Goal: Transaction & Acquisition: Subscribe to service/newsletter

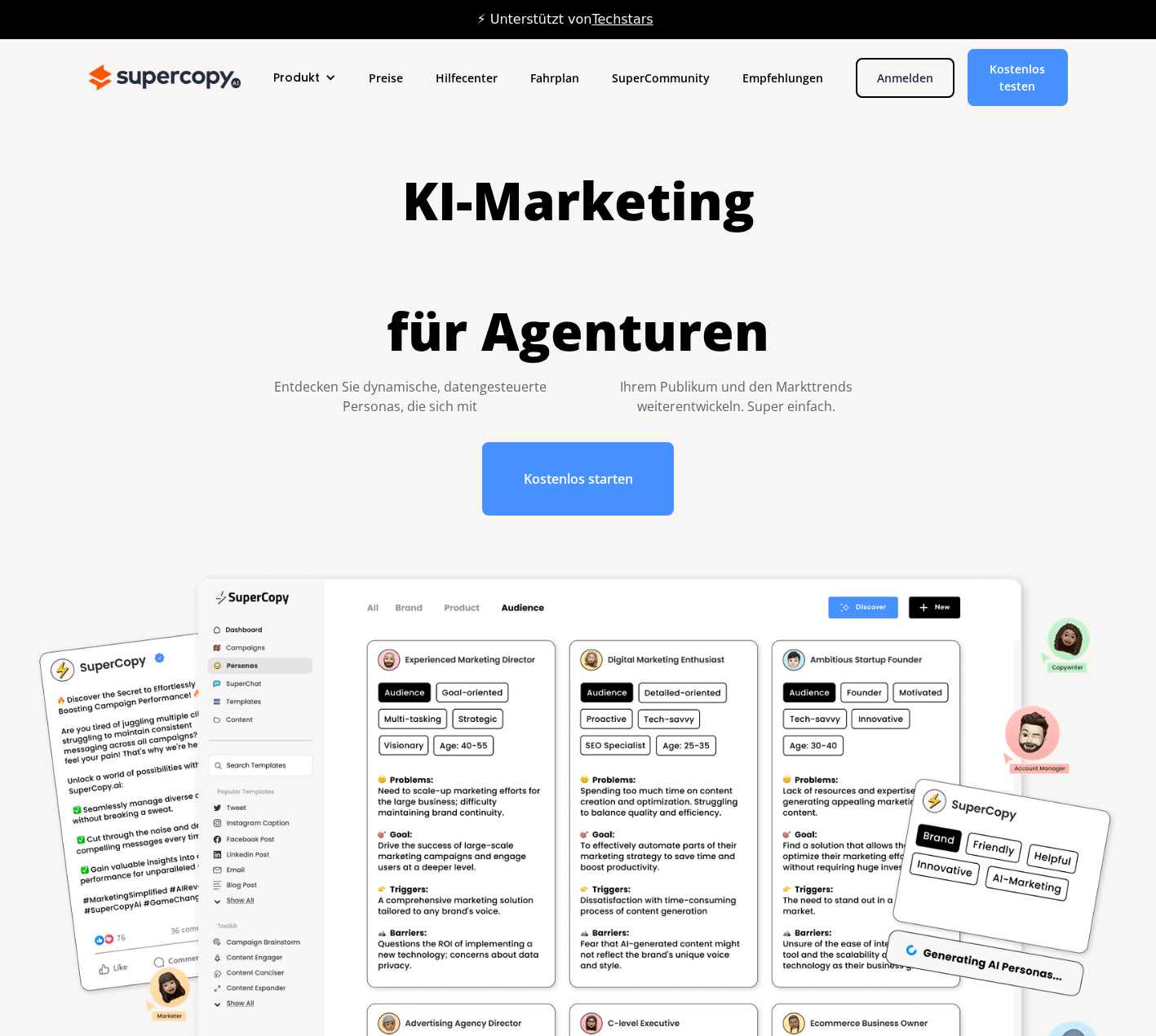
click at [316, 76] on font "Produkt" at bounding box center [296, 77] width 46 height 16
click at [381, 77] on font "Preise" at bounding box center [385, 78] width 34 height 15
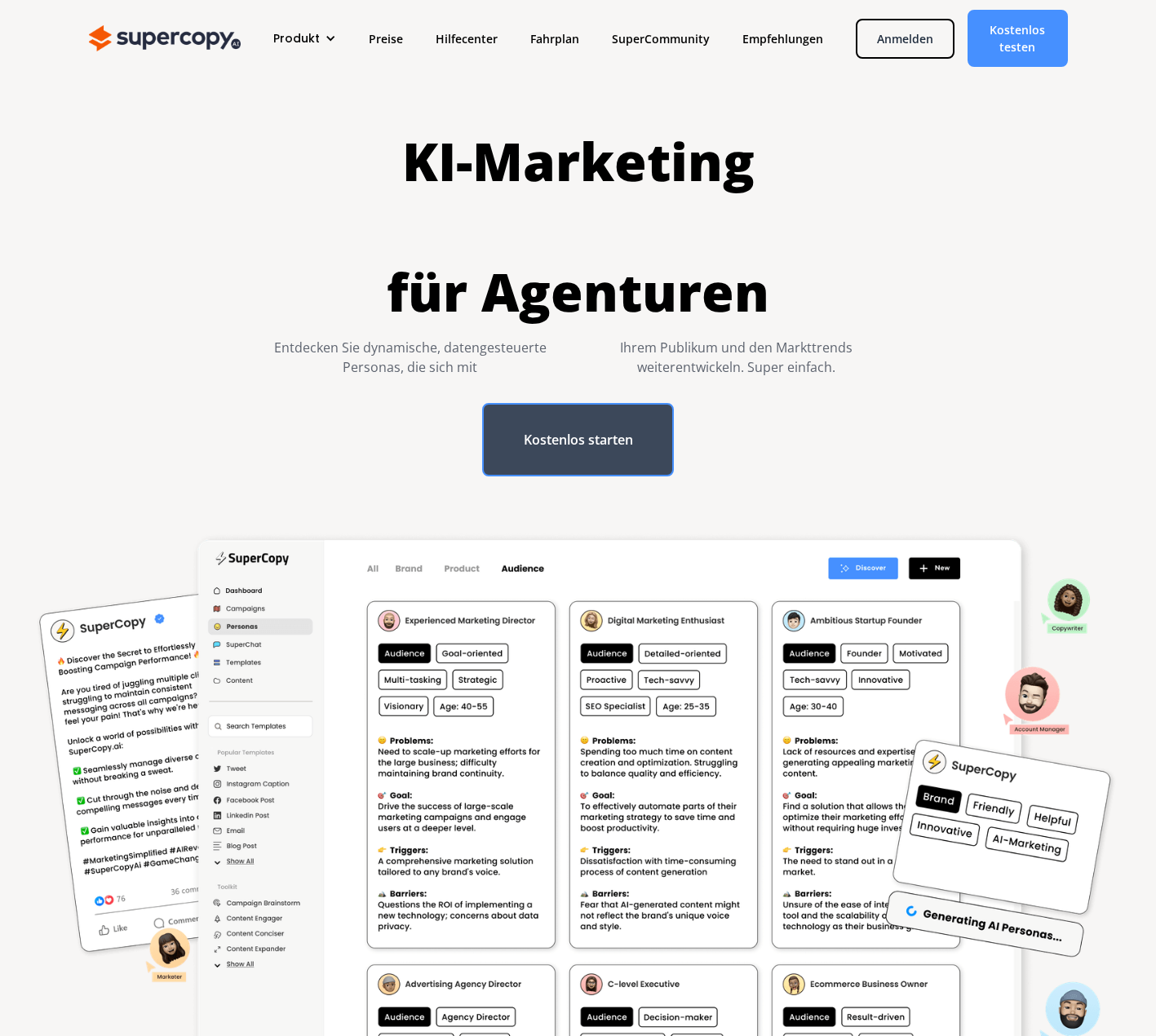
click at [607, 449] on font "Kostenlos starten" at bounding box center [578, 439] width 109 height 18
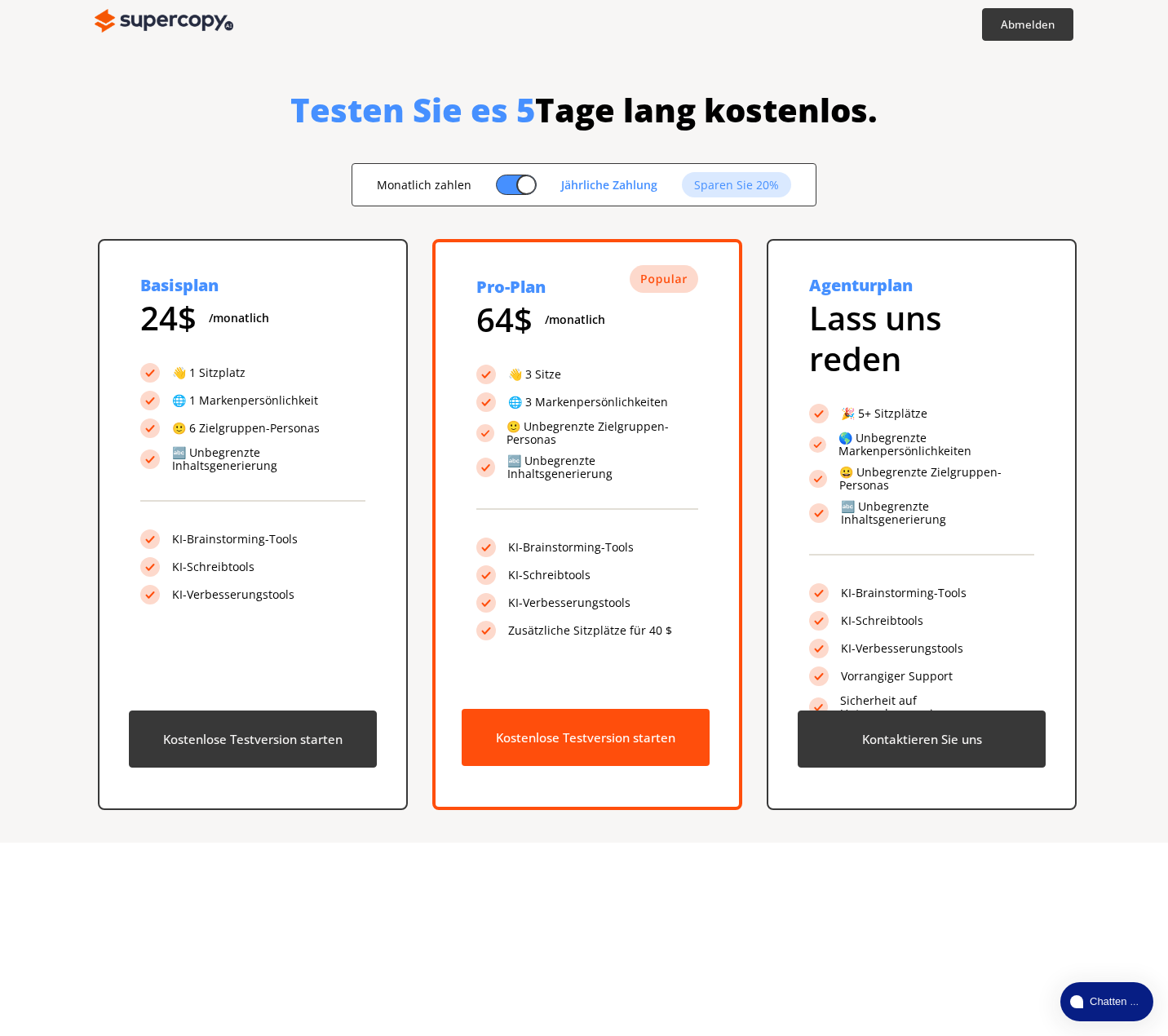
click at [192, 8] on img at bounding box center [164, 21] width 139 height 33
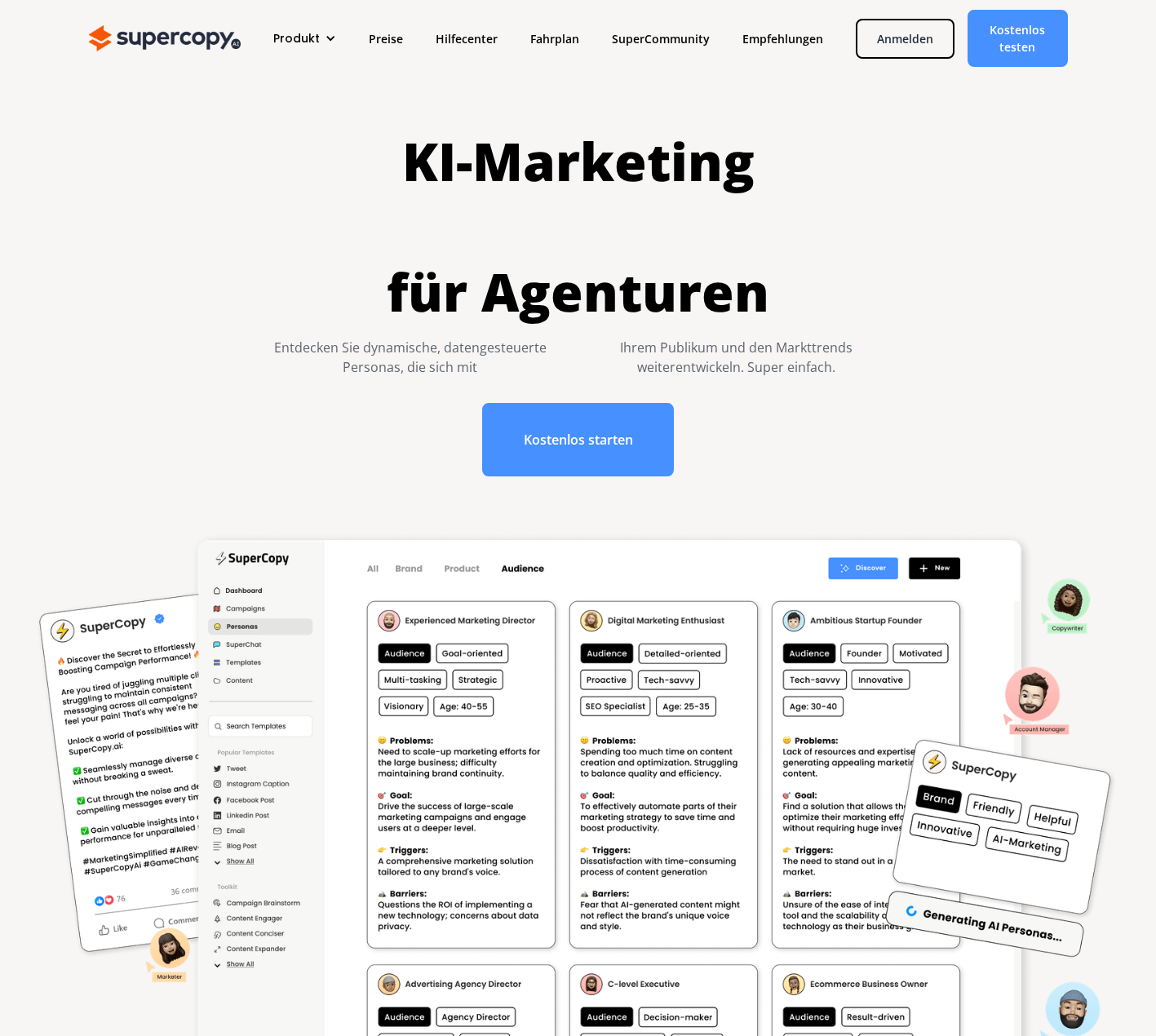
click at [191, 18] on div "Produkt Überblick Merkmale Preise Hilfecenter Fahrplan SuperCommunity Empfehlun…" at bounding box center [578, 38] width 979 height 57
